Goal: Task Accomplishment & Management: Use online tool/utility

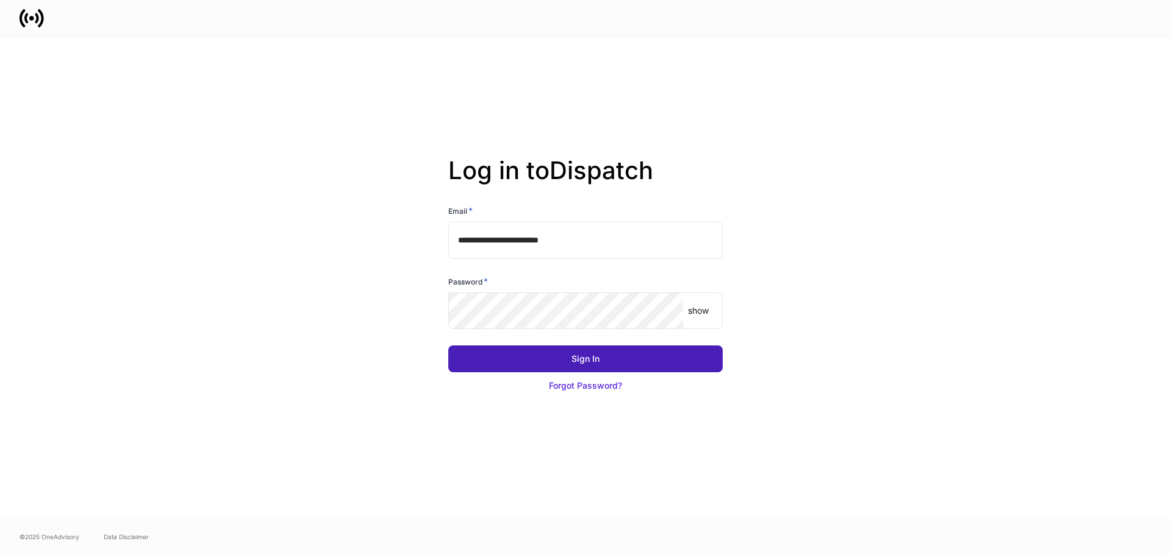
click at [628, 356] on button "Sign In" at bounding box center [585, 359] width 274 height 27
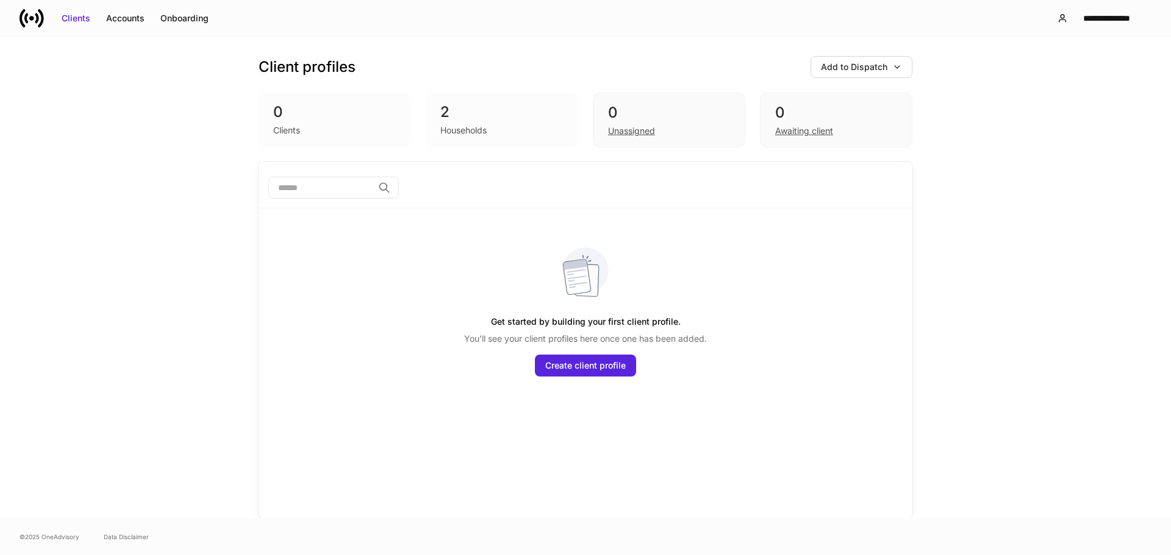
click at [485, 110] on div "2" at bounding box center [501, 112] width 123 height 20
click at [446, 115] on div "2" at bounding box center [501, 112] width 123 height 20
click at [450, 138] on div "2 Households" at bounding box center [502, 120] width 152 height 55
click at [454, 129] on div "Households" at bounding box center [463, 130] width 46 height 12
click at [449, 116] on div "2" at bounding box center [501, 112] width 123 height 20
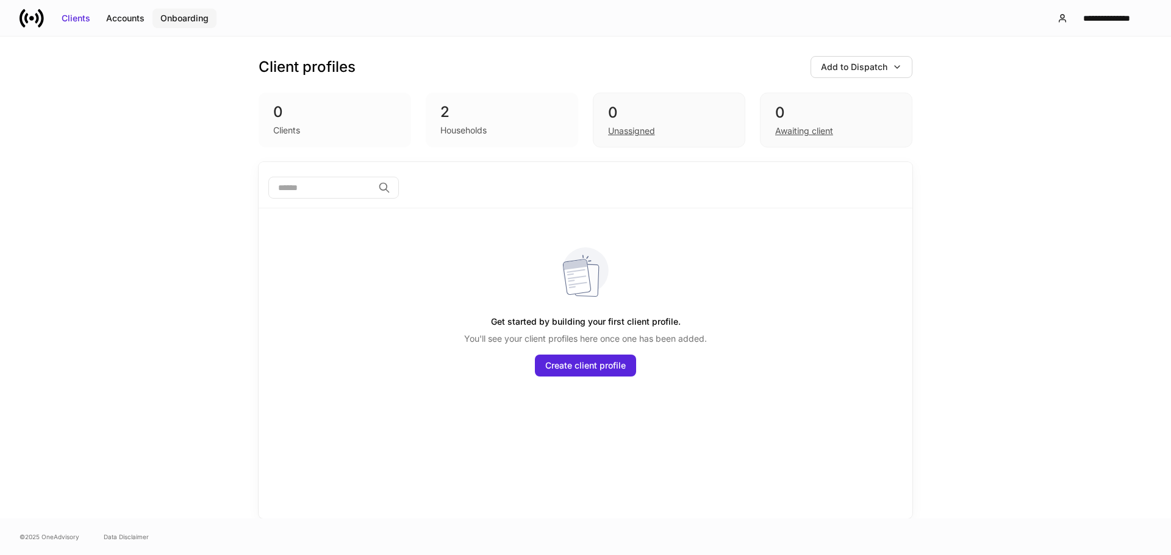
click at [177, 11] on button "Onboarding" at bounding box center [184, 19] width 64 height 20
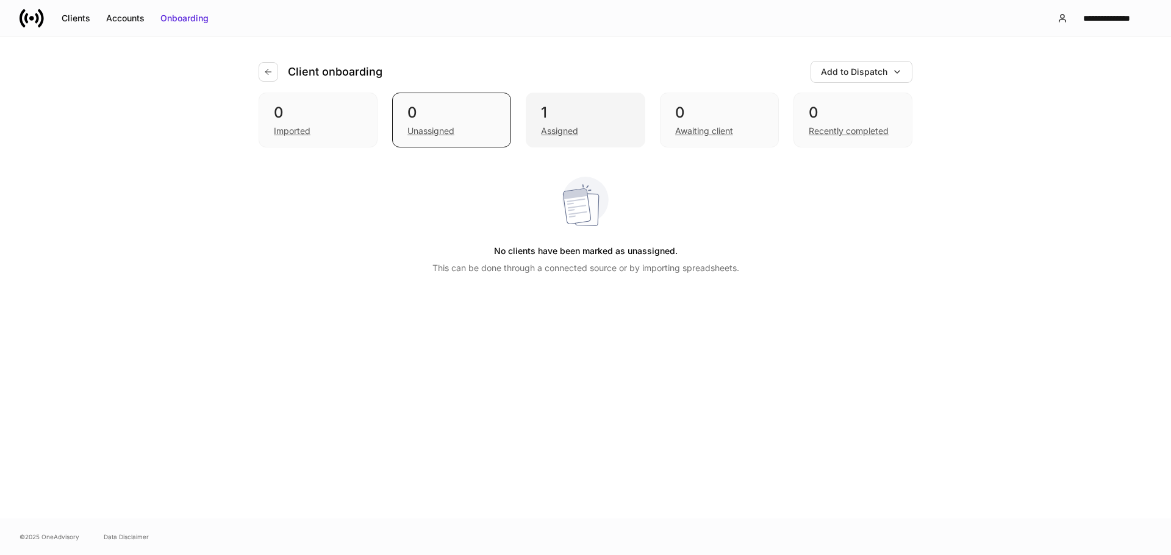
click at [628, 120] on div "1" at bounding box center [585, 113] width 88 height 20
